Goal: Download file/media: Download file/media

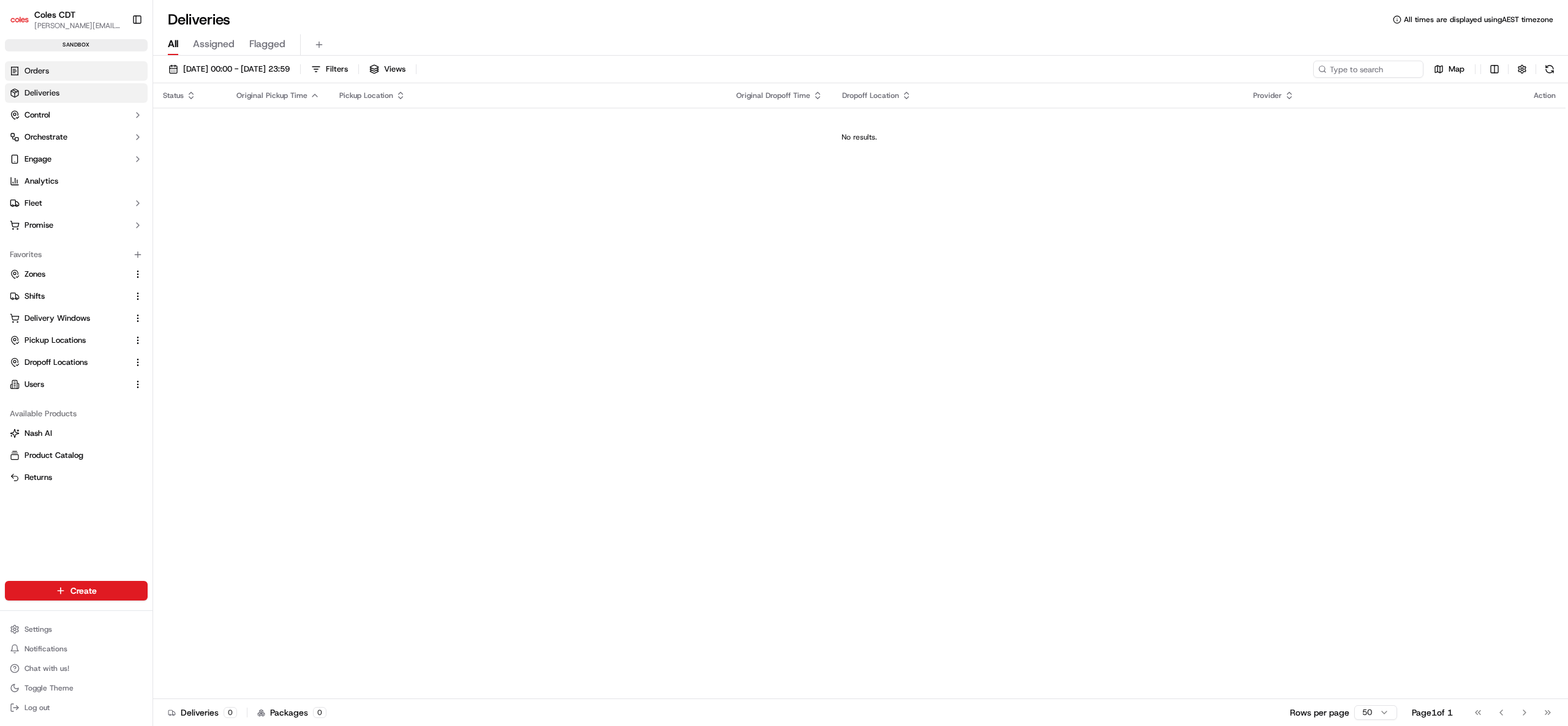
click at [62, 73] on link "Orders" at bounding box center [76, 71] width 143 height 19
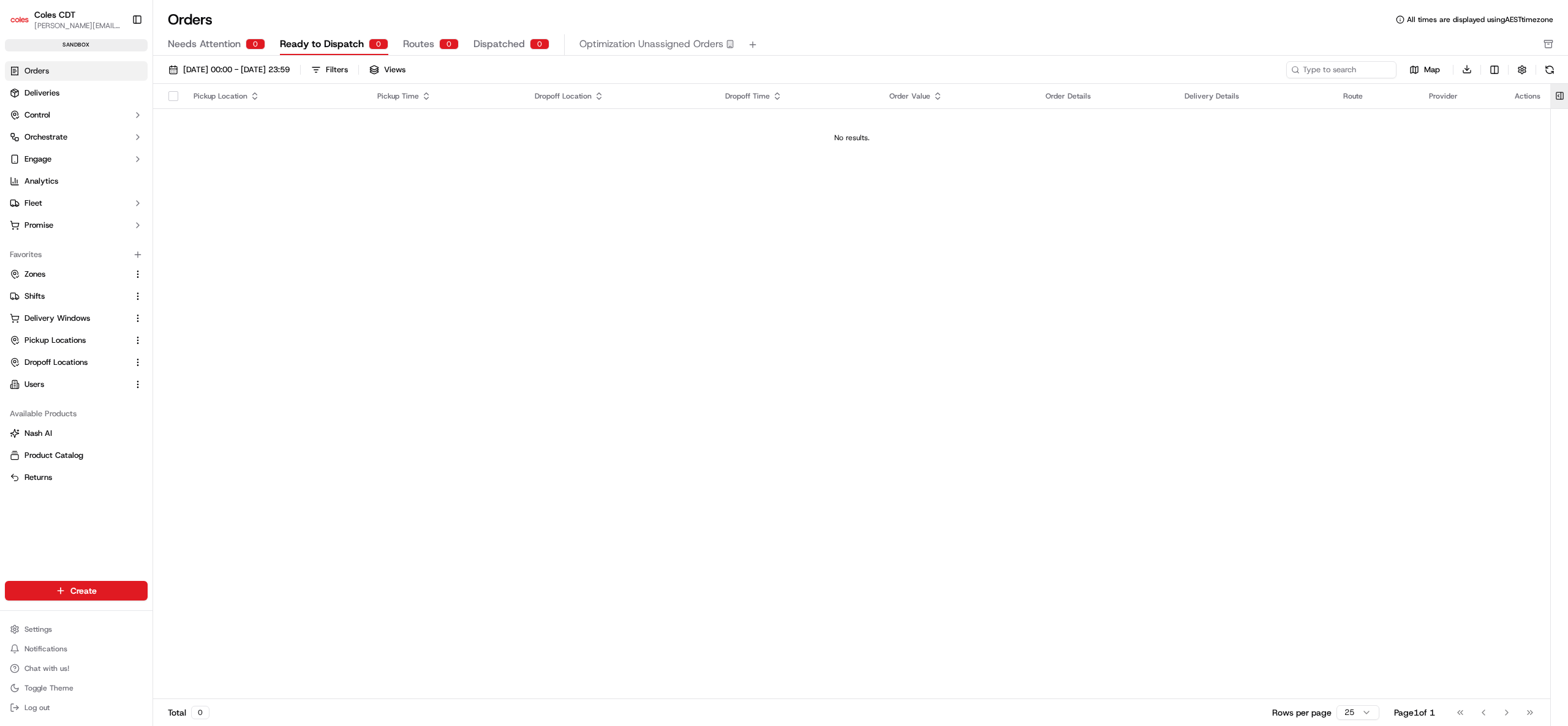
click at [1565, 98] on button at bounding box center [1560, 96] width 20 height 25
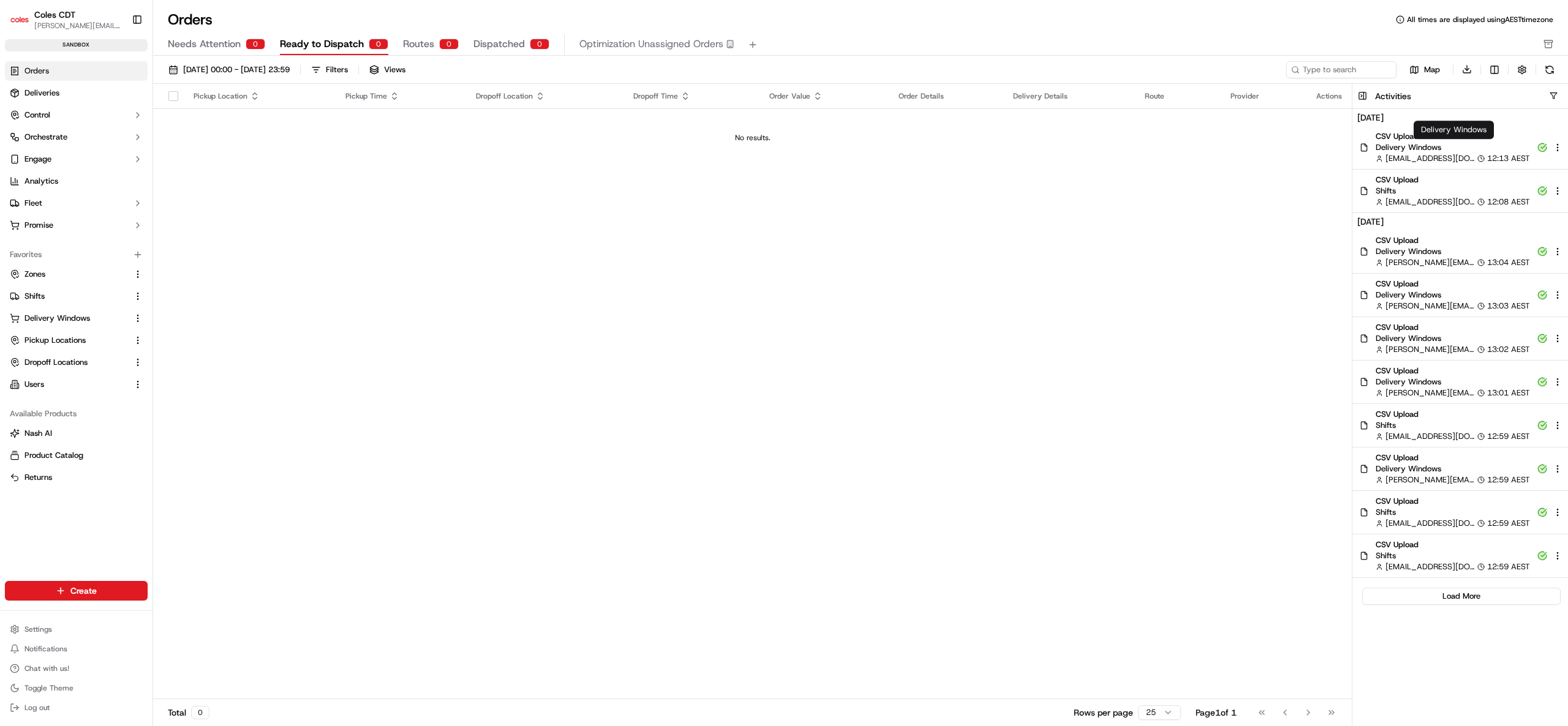
click at [1432, 134] on div "Delivery Windows Delivery Windows" at bounding box center [1454, 130] width 80 height 18
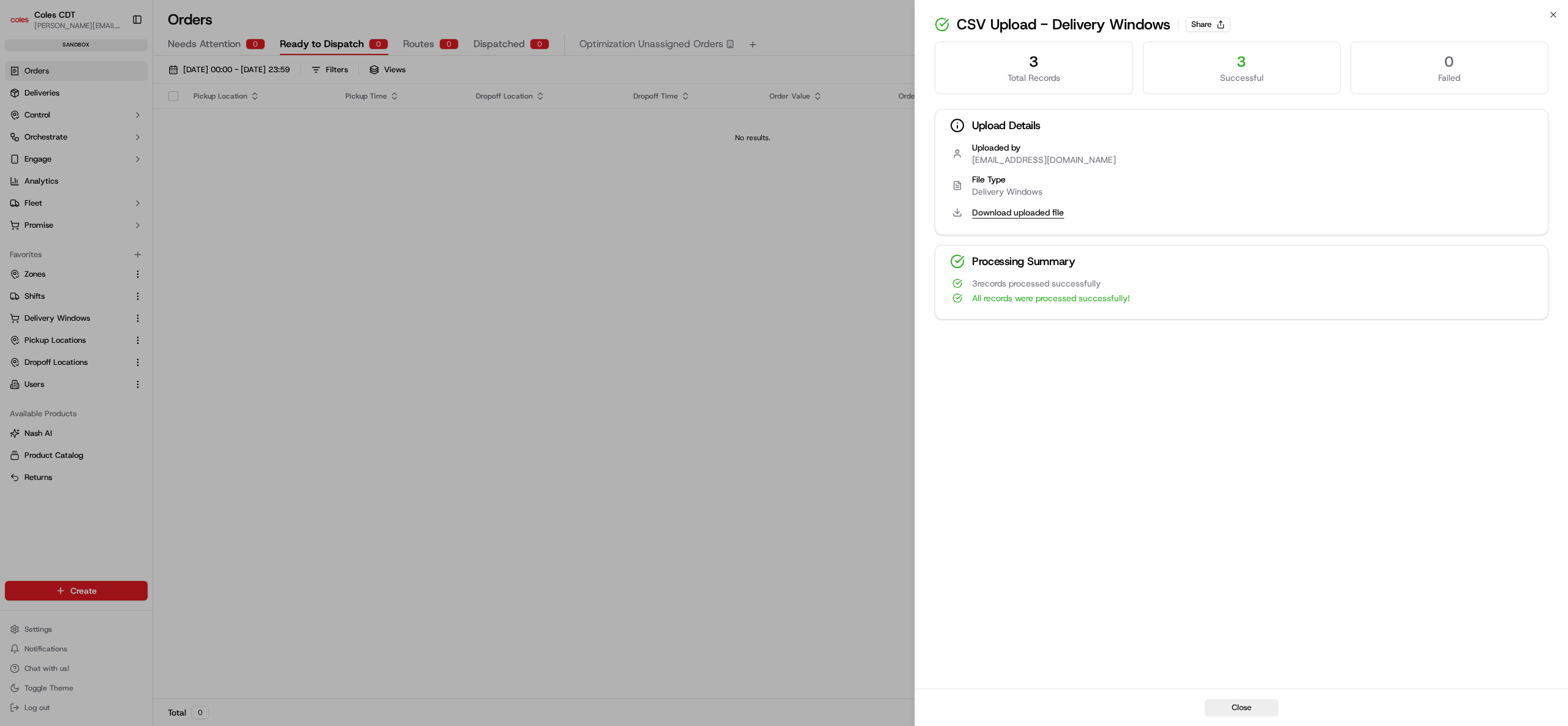
click at [1008, 210] on button "Download uploaded file" at bounding box center [1018, 212] width 92 height 12
